Goal: Information Seeking & Learning: Check status

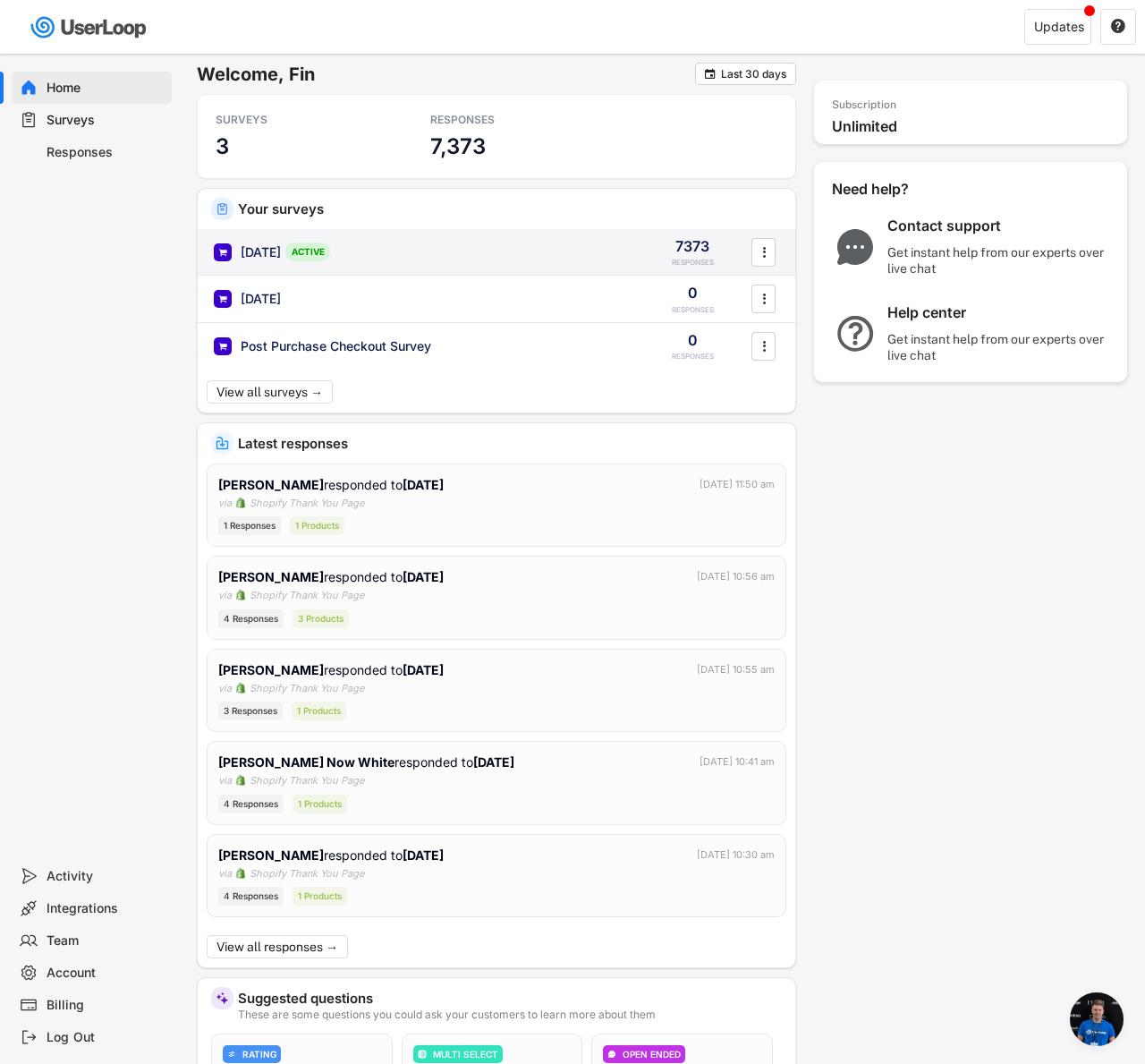
click at [501, 236] on div "[DATE] ACTIVE 7373 RESPONSES " at bounding box center [497, 252] width 598 height 47
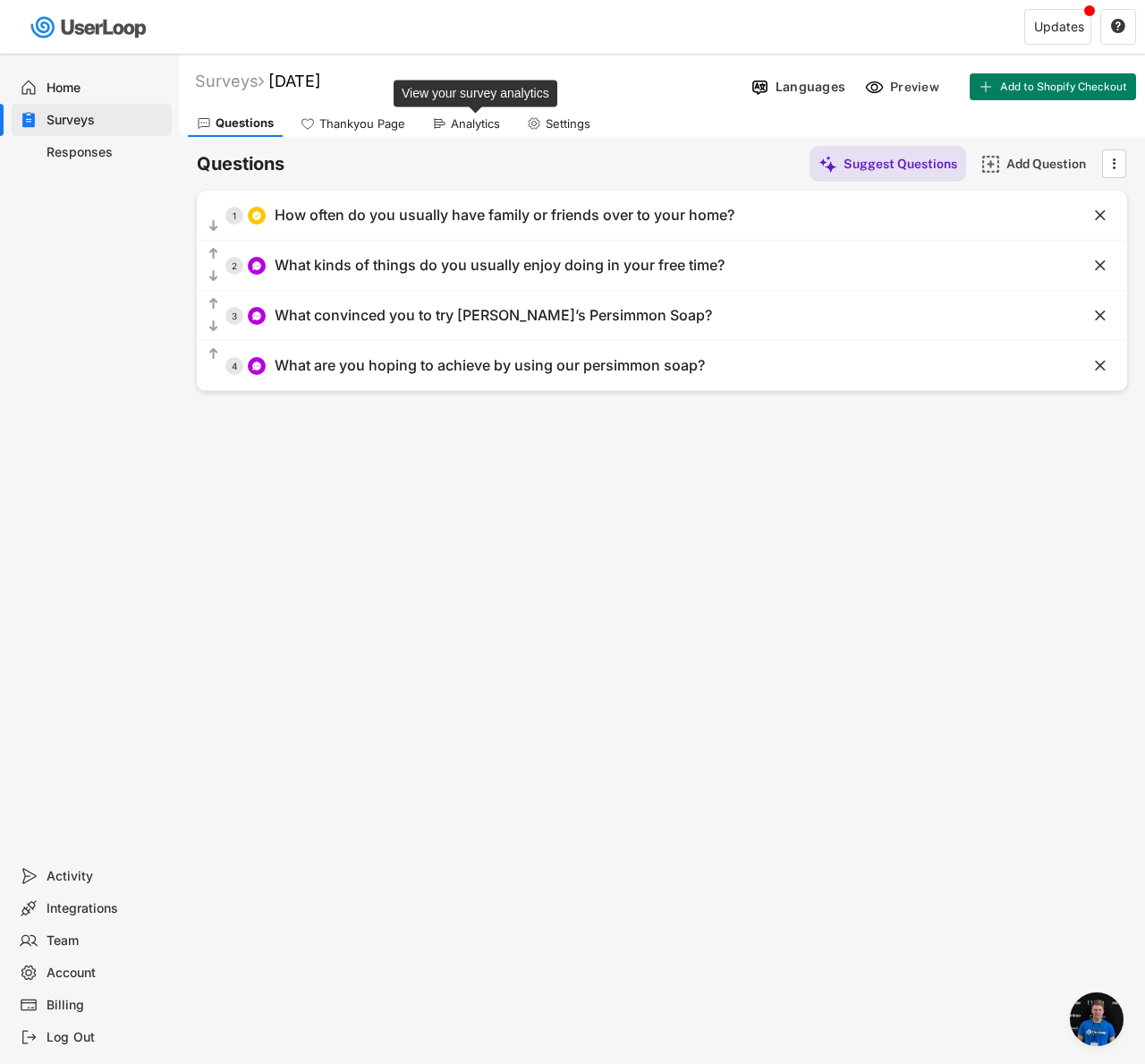
click at [469, 120] on div "Analytics" at bounding box center [476, 124] width 50 height 15
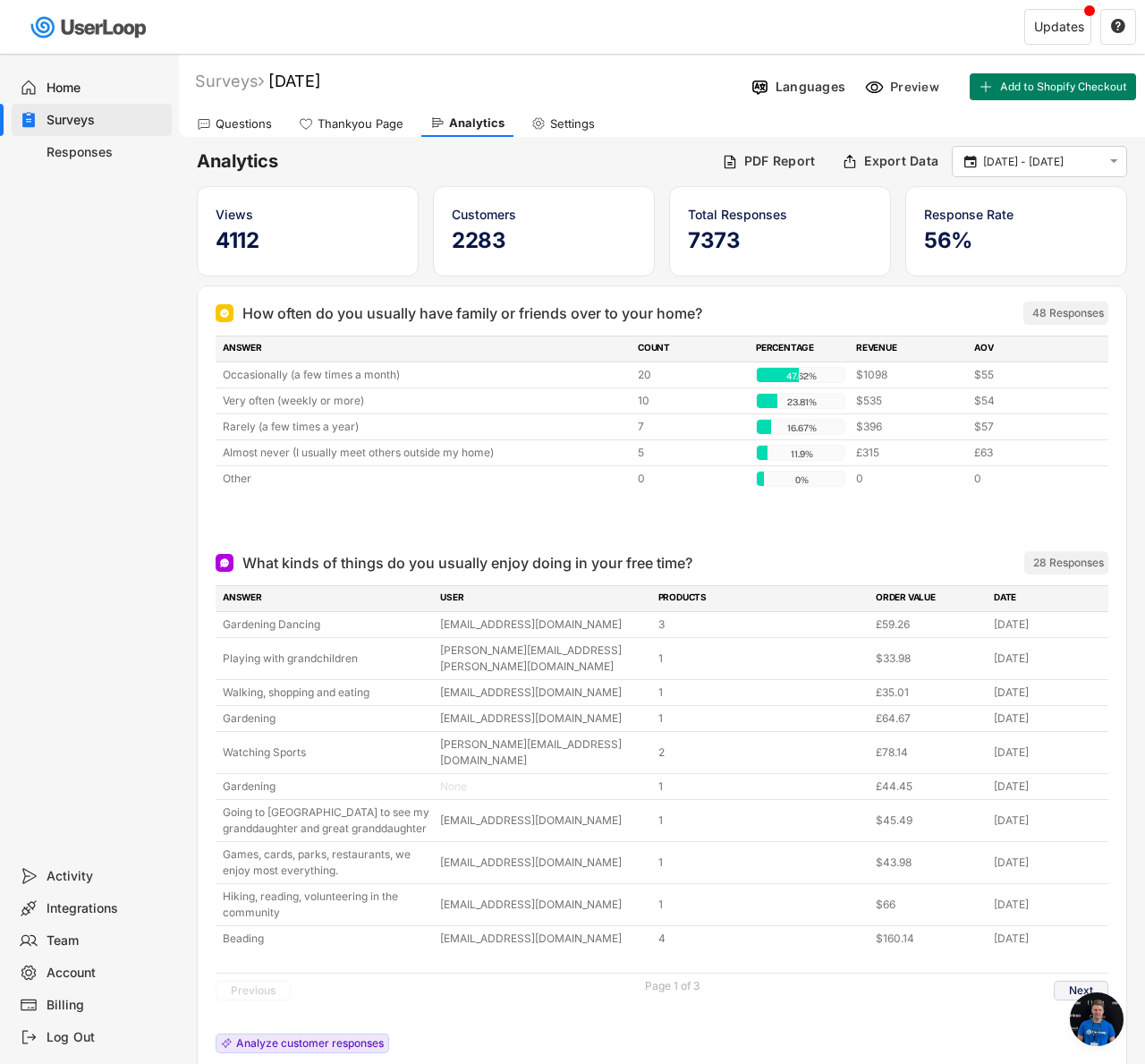
click at [1093, 981] on button "Next" at bounding box center [1081, 990] width 54 height 20
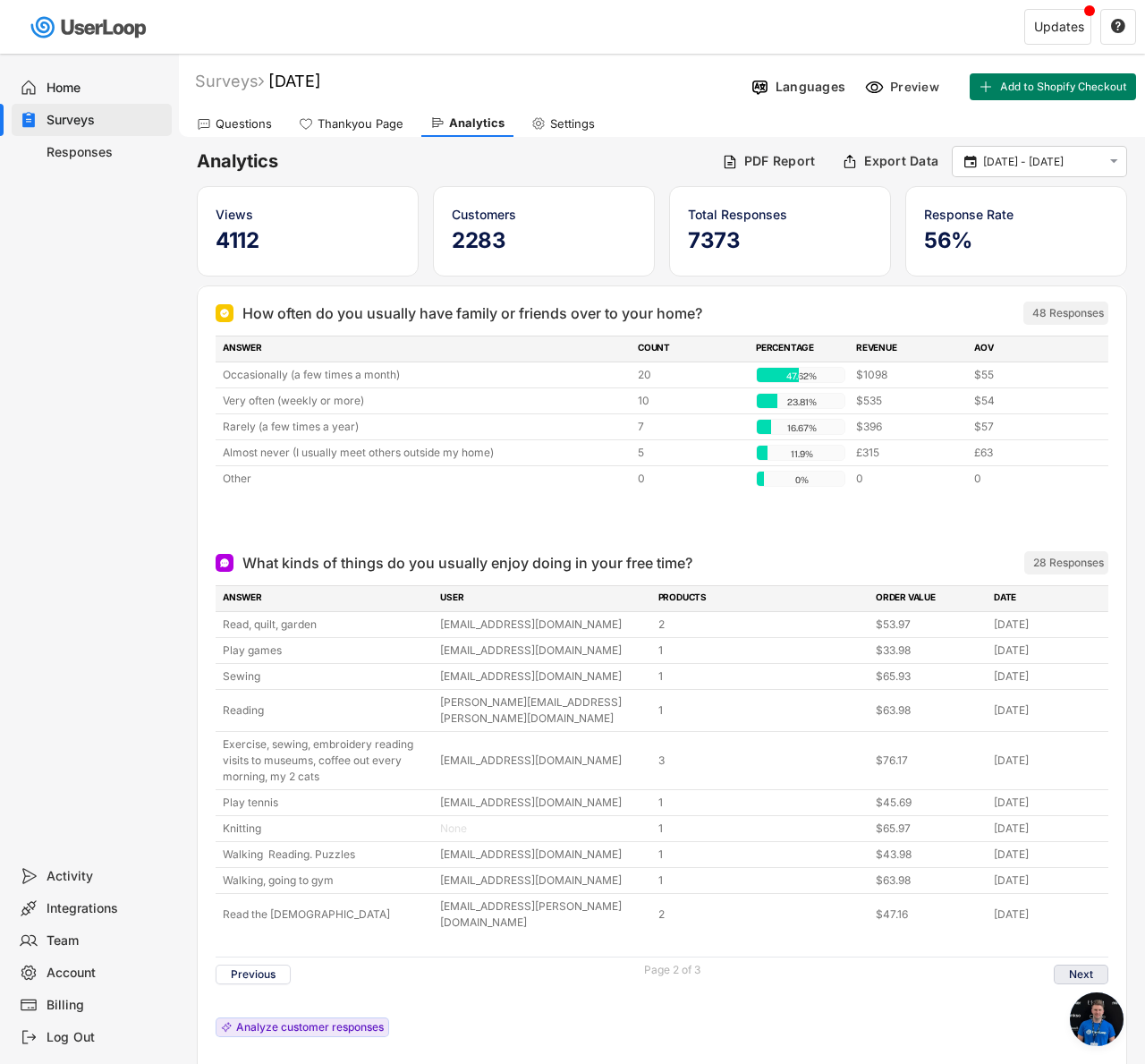
click at [1095, 965] on button "Next" at bounding box center [1081, 974] width 54 height 20
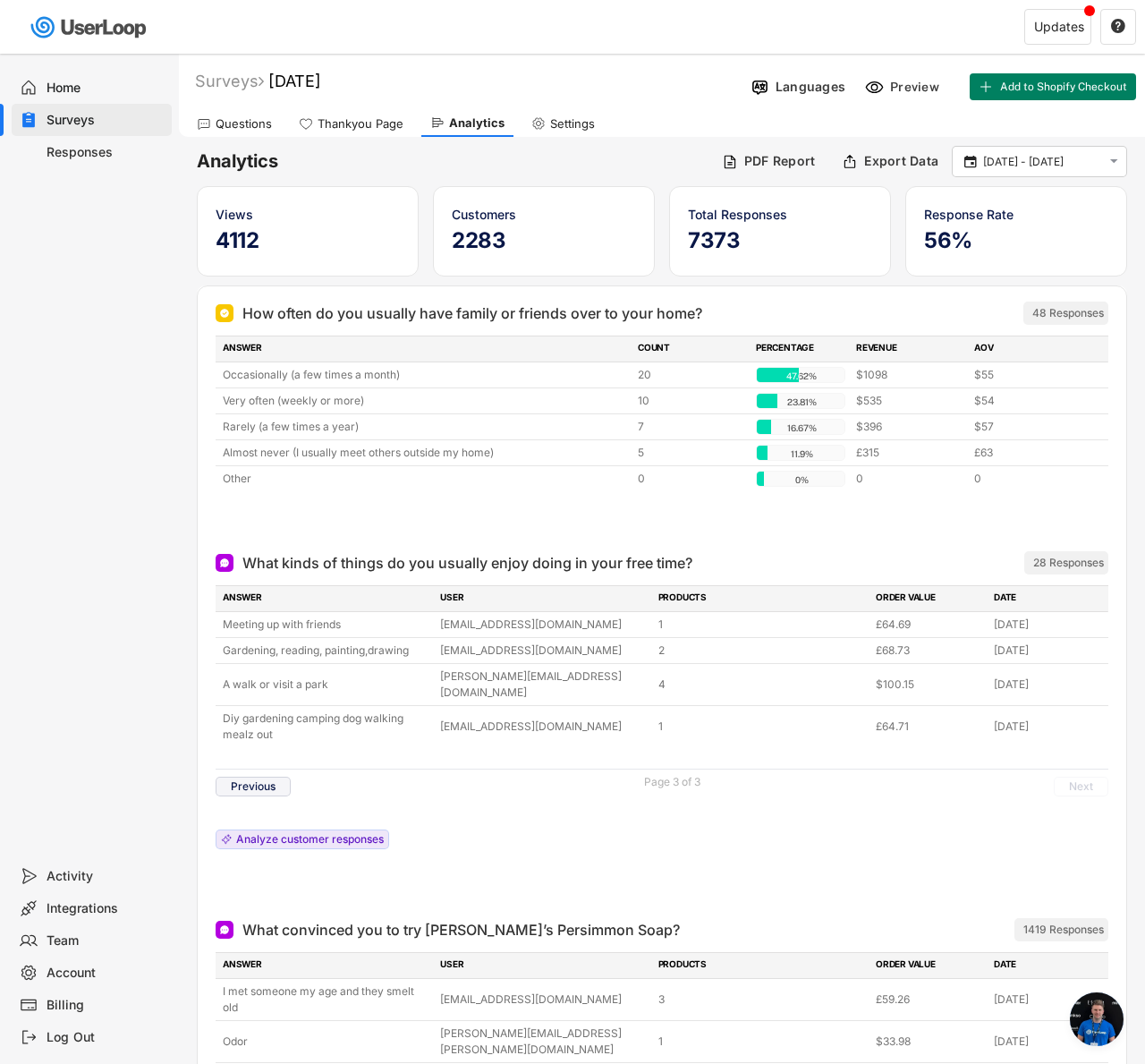
click at [233, 777] on button "Previous" at bounding box center [253, 786] width 75 height 20
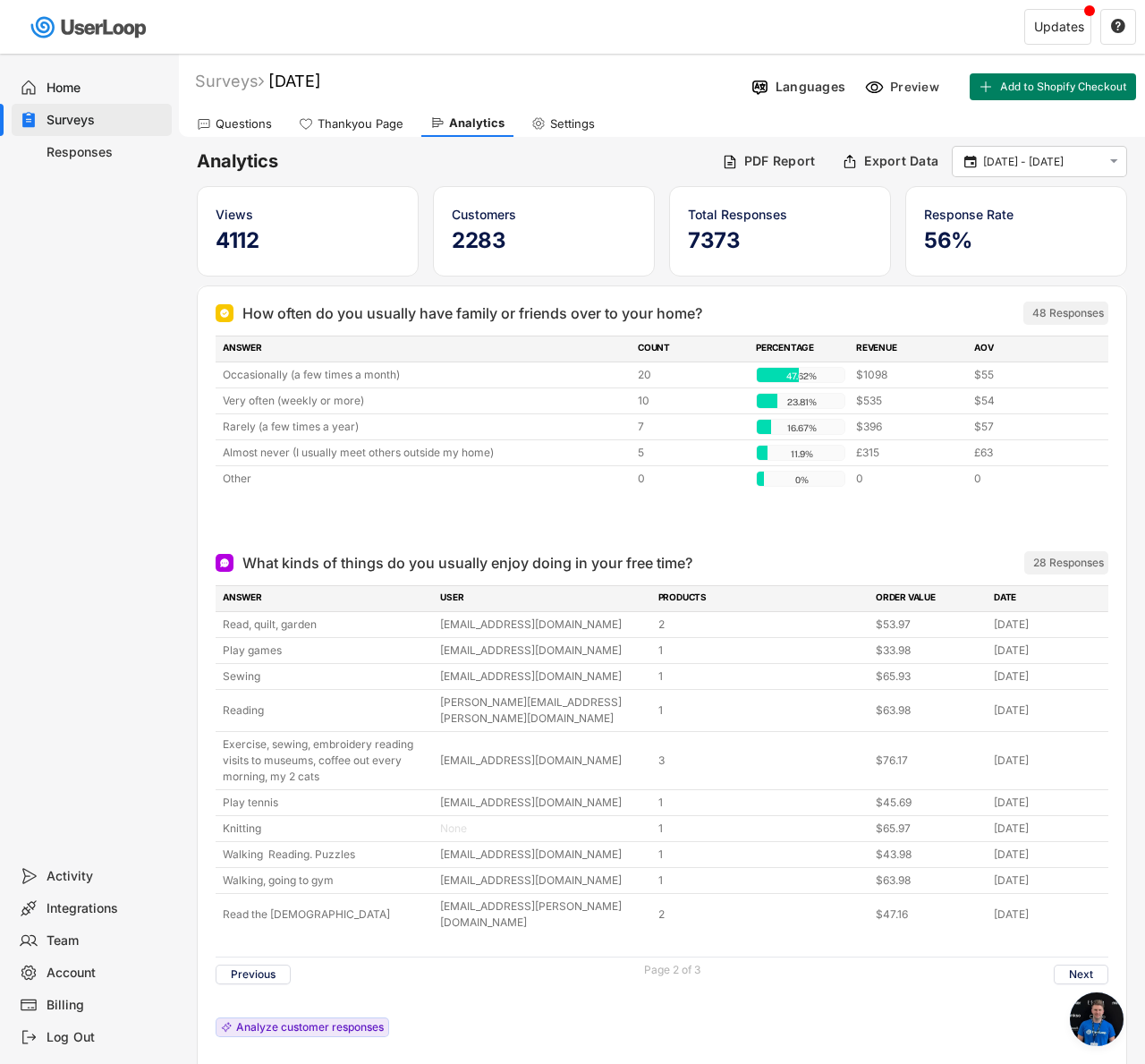
click at [265, 957] on div "Previous Page 2 of 3 Next" at bounding box center [662, 974] width 893 height 35
click at [255, 965] on button "Previous" at bounding box center [253, 974] width 75 height 20
